Goal: Information Seeking & Learning: Learn about a topic

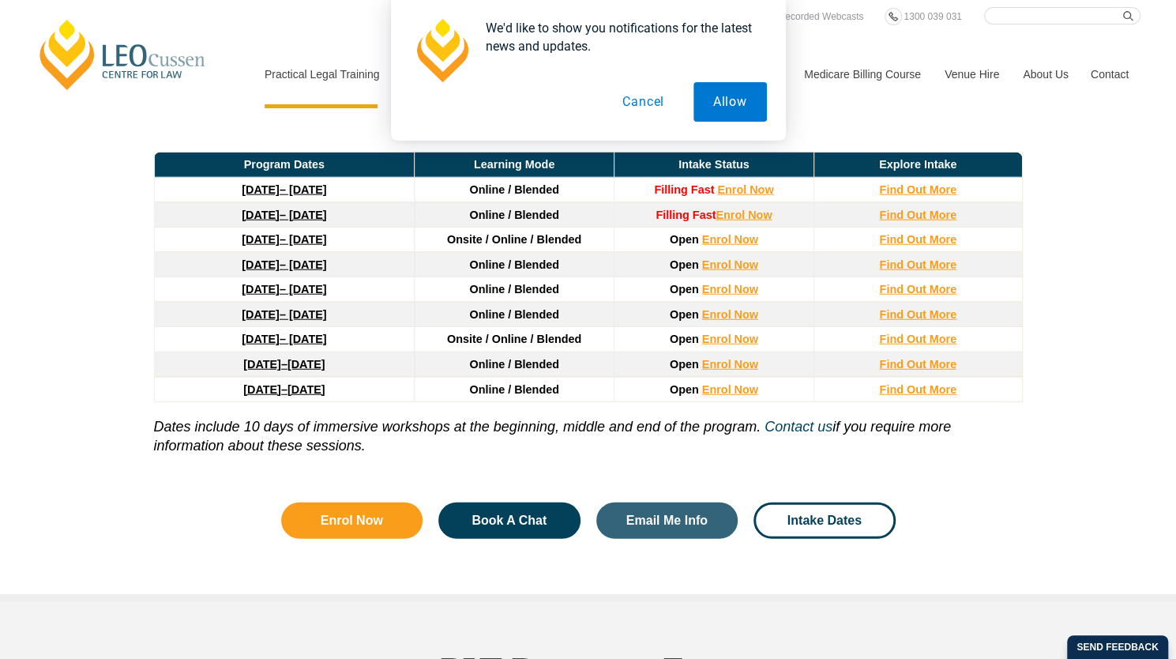
scroll to position [2170, 0]
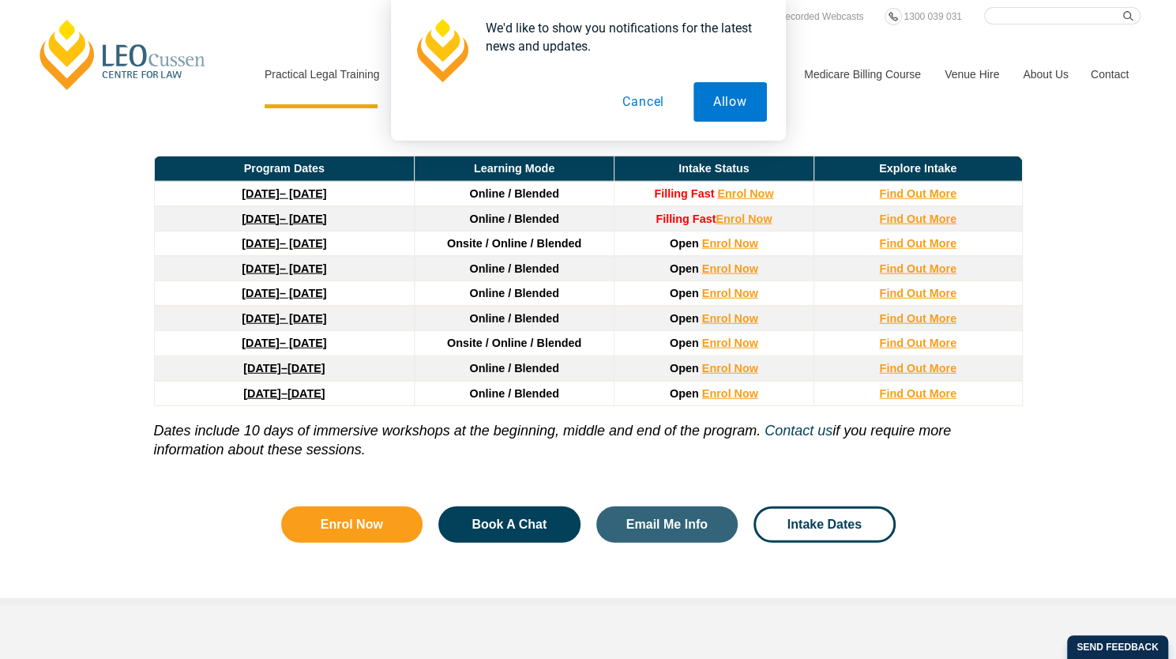
click at [645, 105] on button "Cancel" at bounding box center [643, 102] width 81 height 40
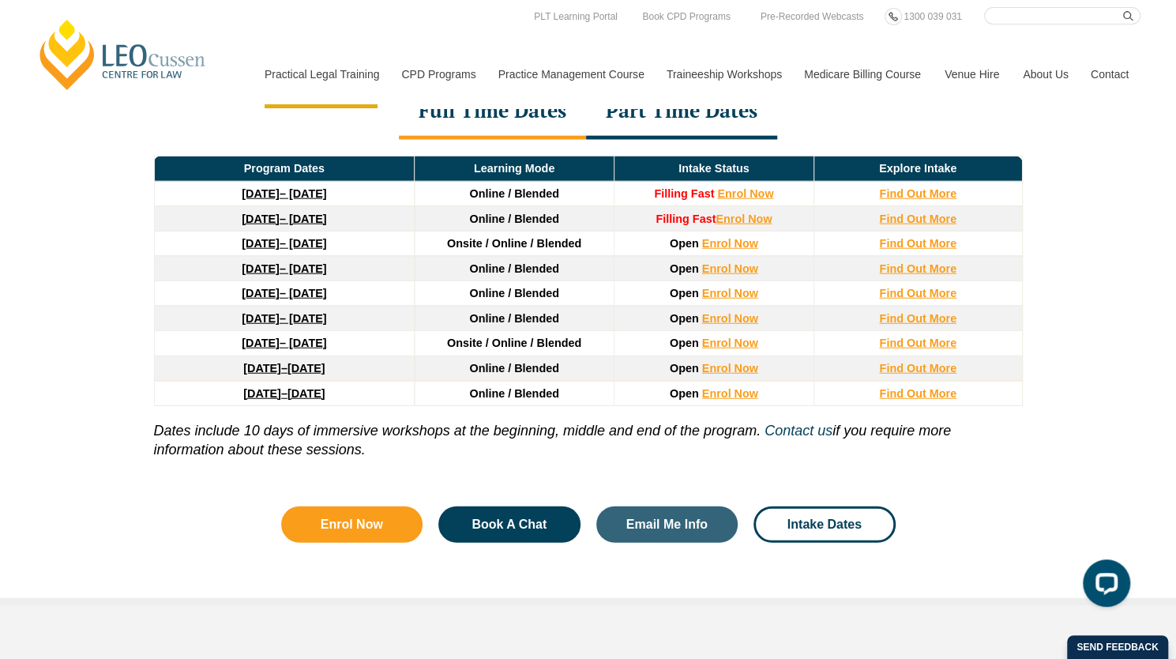
scroll to position [0, 0]
